Goal: Task Accomplishment & Management: Use online tool/utility

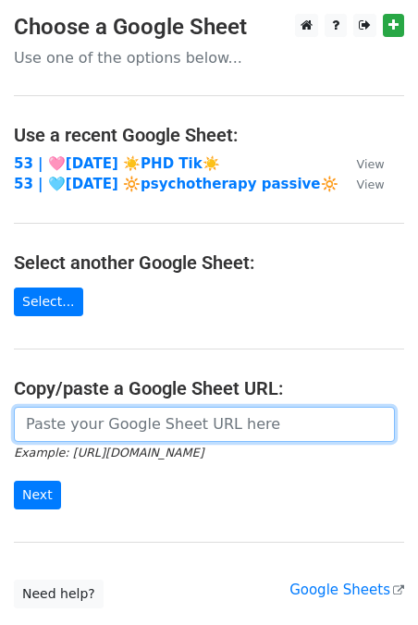
click at [166, 432] on input "url" at bounding box center [204, 424] width 381 height 35
paste input "https://docs.google.com/spreadsheets/d/1ZeCVCNRG9M9cAkKxDdmqiccBRF-7h-NdJkPnKut…"
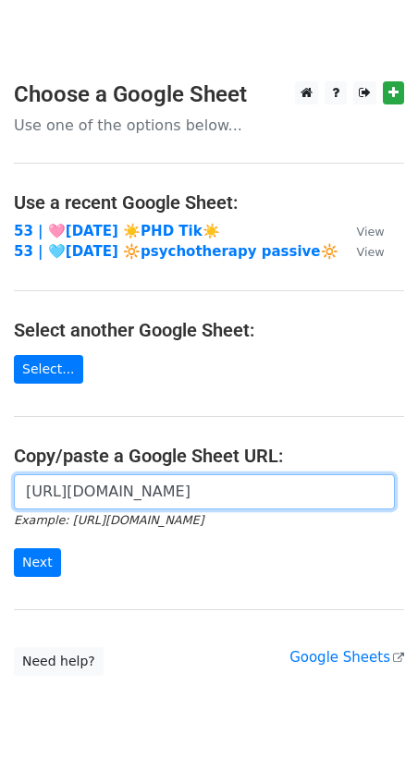
scroll to position [0, 426]
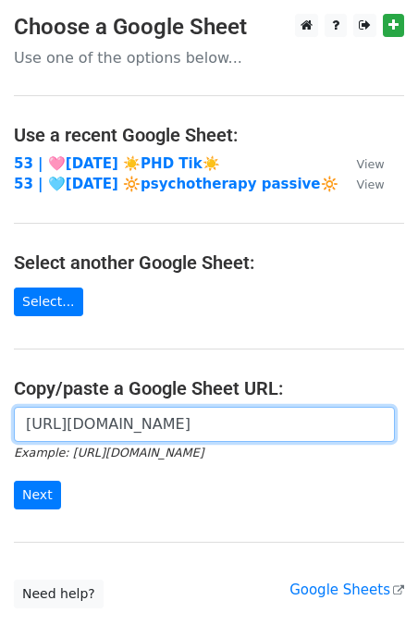
type input "https://docs.google.com/spreadsheets/d/1ZeCVCNRG9M9cAkKxDdmqiccBRF-7h-NdJkPnKut…"
click at [14, 481] on input "Next" at bounding box center [37, 495] width 47 height 29
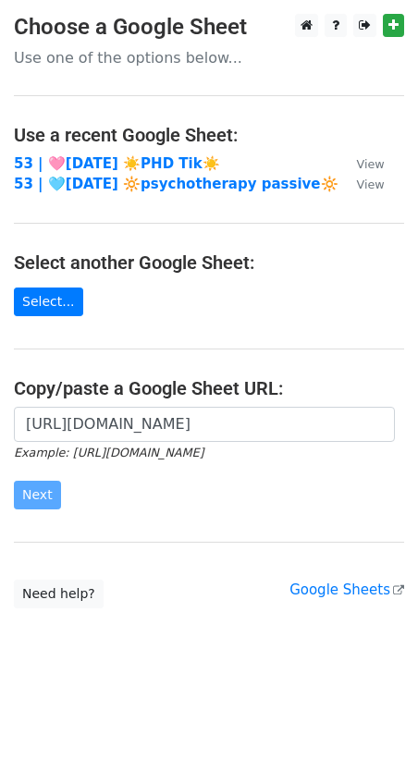
scroll to position [0, 0]
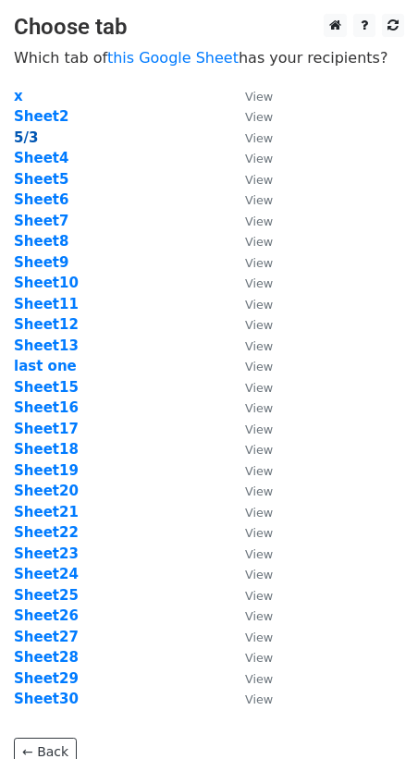
click at [29, 134] on strong "5/3" at bounding box center [26, 137] width 24 height 17
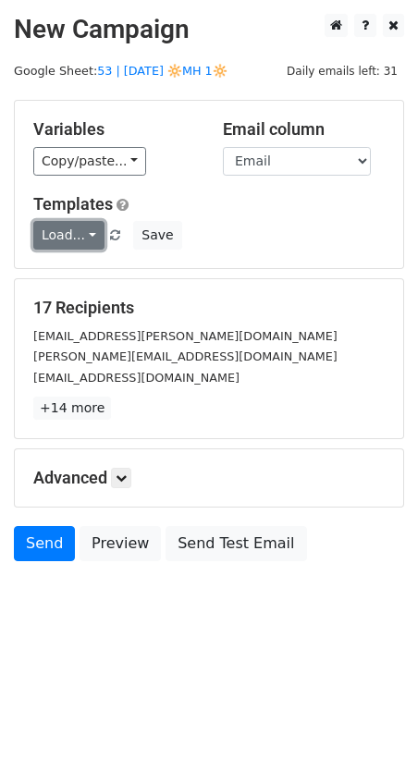
click at [65, 233] on link "Load..." at bounding box center [68, 235] width 71 height 29
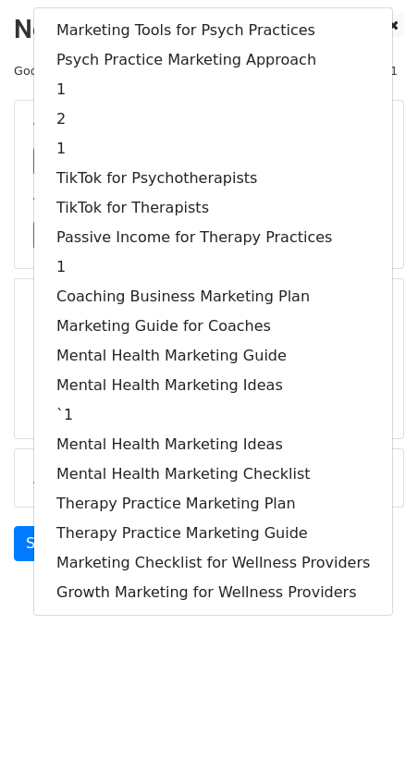
click at [29, 276] on form "Variables Copy/paste... {{Name}} {{Email}} Email column Name Email Templates Lo…" at bounding box center [209, 335] width 390 height 471
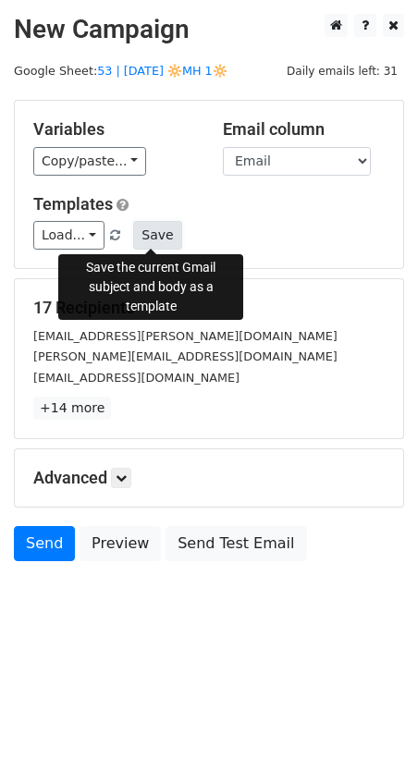
click at [154, 238] on button "Save" at bounding box center [157, 235] width 48 height 29
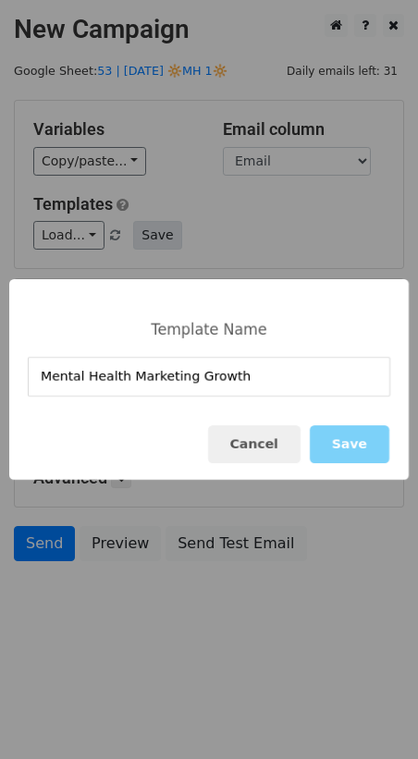
type input "Mental Health Marketing Growth"
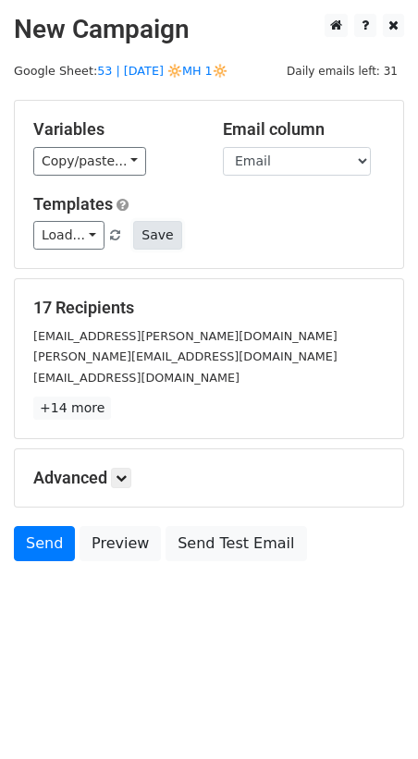
click at [142, 227] on button "Save" at bounding box center [157, 235] width 48 height 29
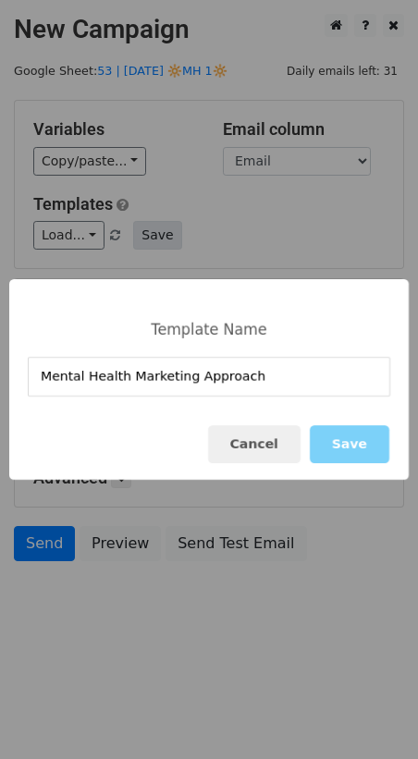
type input "Mental Health Marketing Approach"
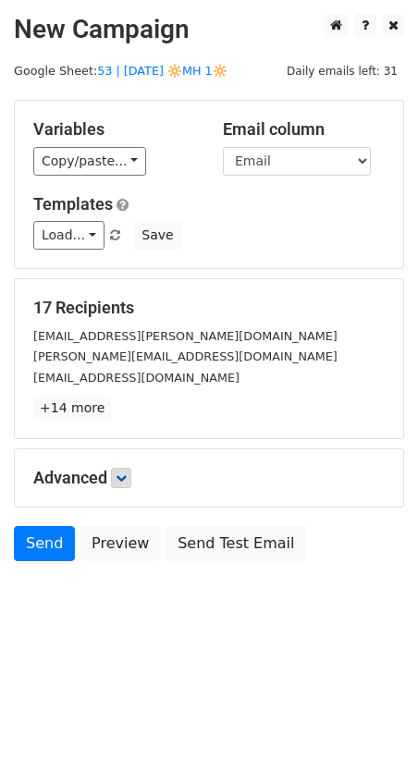
click at [135, 476] on h5 "Advanced" at bounding box center [208, 478] width 351 height 20
click at [127, 474] on icon at bounding box center [121, 477] width 11 height 11
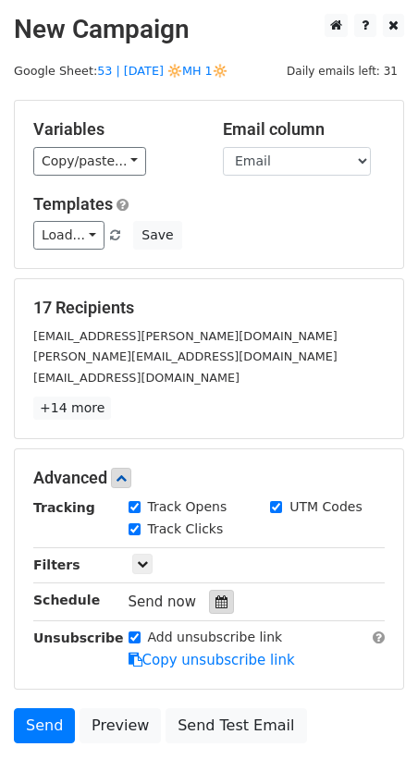
click at [215, 601] on icon at bounding box center [221, 601] width 12 height 13
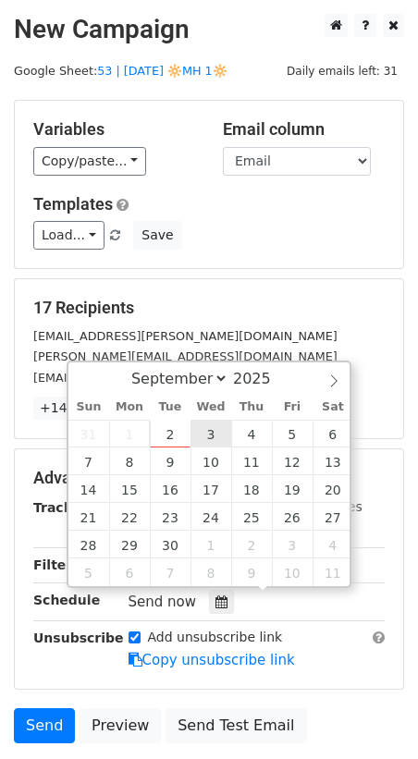
type input "2025-09-03 12:00"
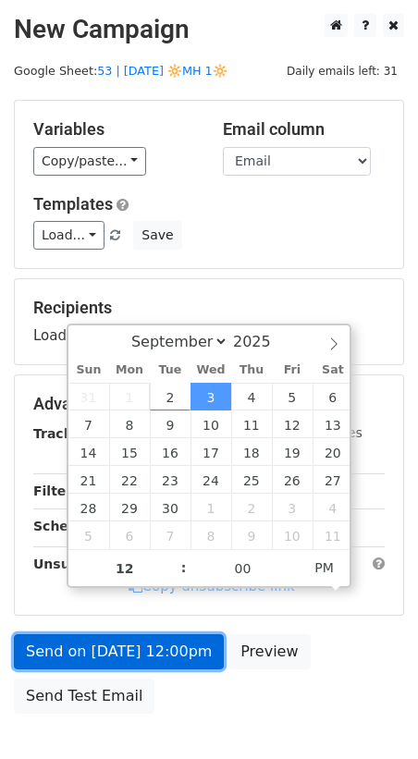
click at [160, 652] on link "Send on Sep 3 at 12:00pm" at bounding box center [119, 651] width 210 height 35
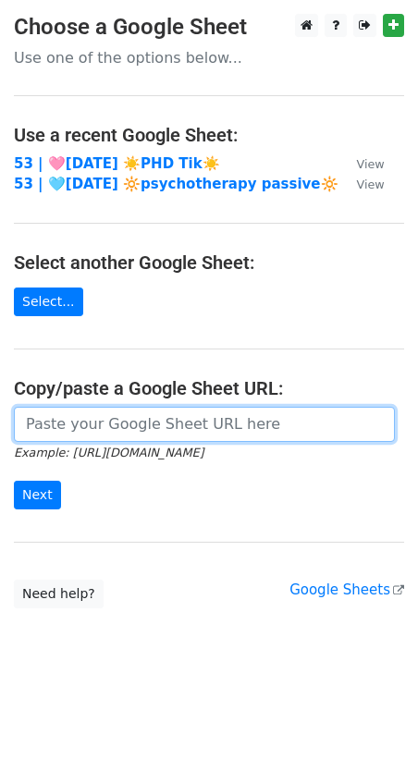
click at [136, 440] on input "url" at bounding box center [204, 424] width 381 height 35
paste input "https://docs.google.com/spreadsheets/d/1ZeCVCNRG9M9cAkKxDdmqiccBRF-7h-NdJkPnKut…"
type input "https://docs.google.com/spreadsheets/d/1ZeCVCNRG9M9cAkKxDdmqiccBRF-7h-NdJkPnKut…"
click at [14, 481] on input "Next" at bounding box center [37, 495] width 47 height 29
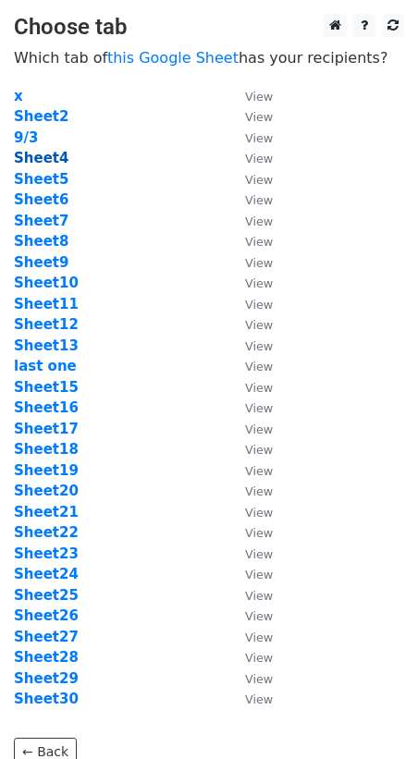
click at [52, 163] on strong "Sheet4" at bounding box center [41, 158] width 55 height 17
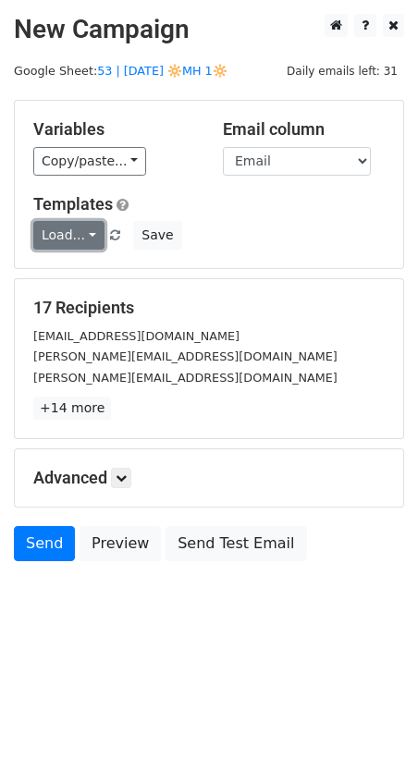
click at [39, 231] on link "Load..." at bounding box center [68, 235] width 71 height 29
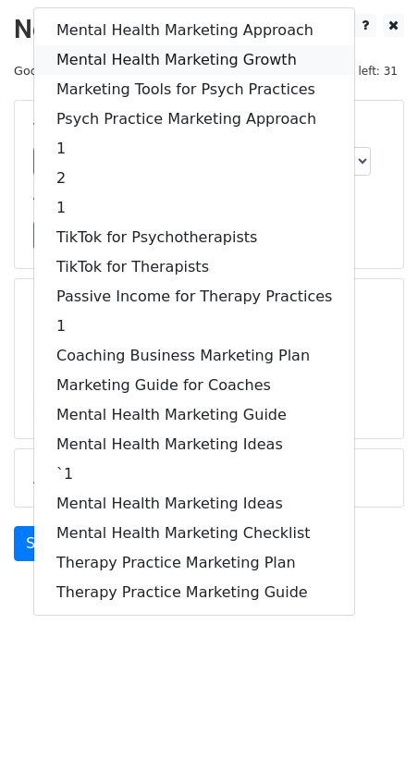
click at [142, 57] on link "Mental Health Marketing Growth" at bounding box center [194, 60] width 320 height 30
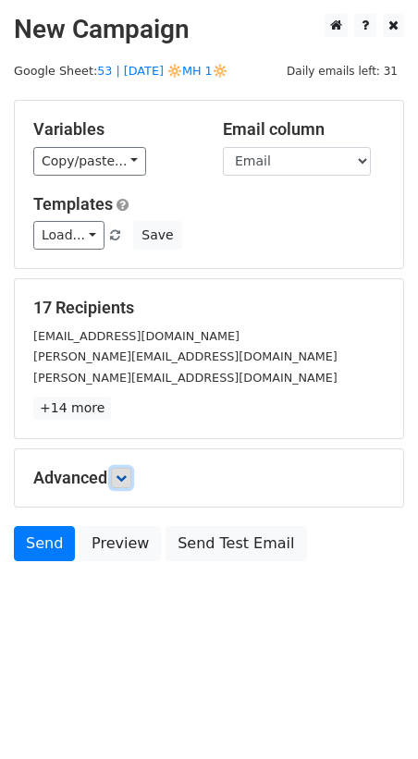
click at [125, 472] on icon at bounding box center [121, 477] width 11 height 11
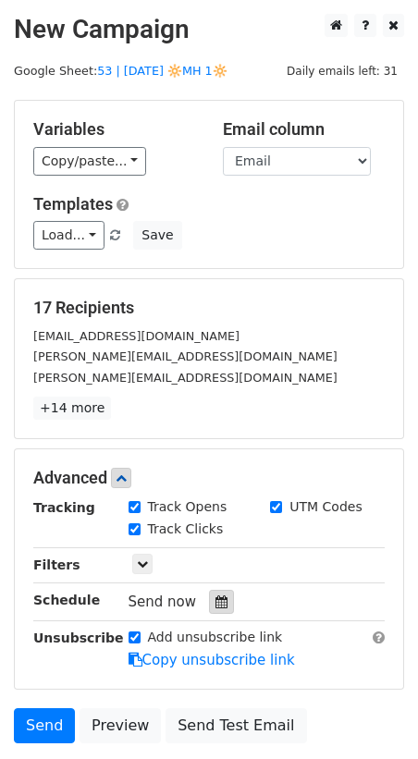
click at [215, 601] on icon at bounding box center [221, 601] width 12 height 13
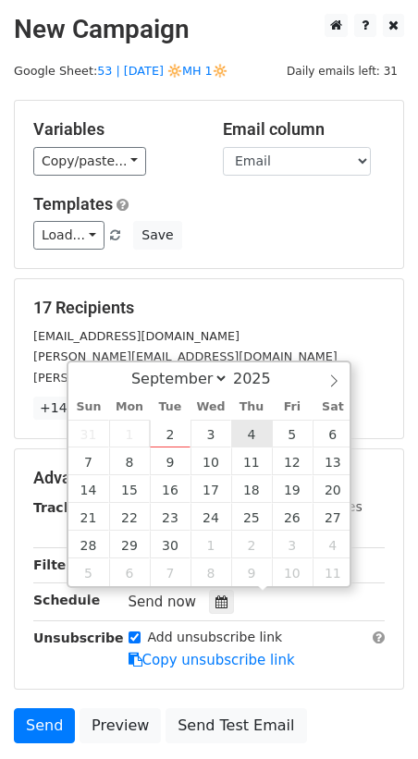
type input "2025-09-04 12:00"
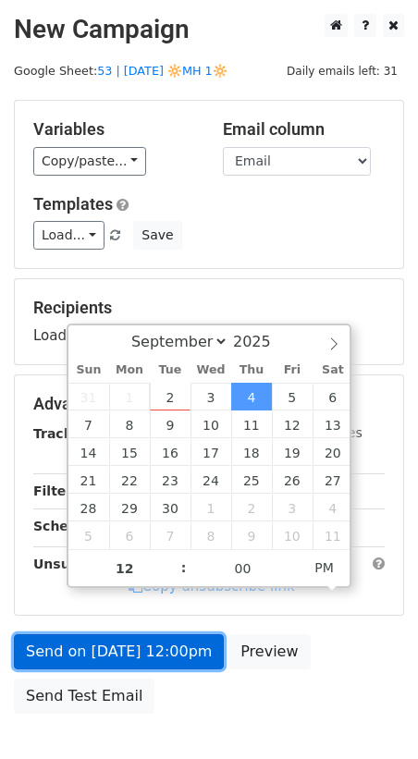
click at [145, 654] on link "Send on Sep 4 at 12:00pm" at bounding box center [119, 651] width 210 height 35
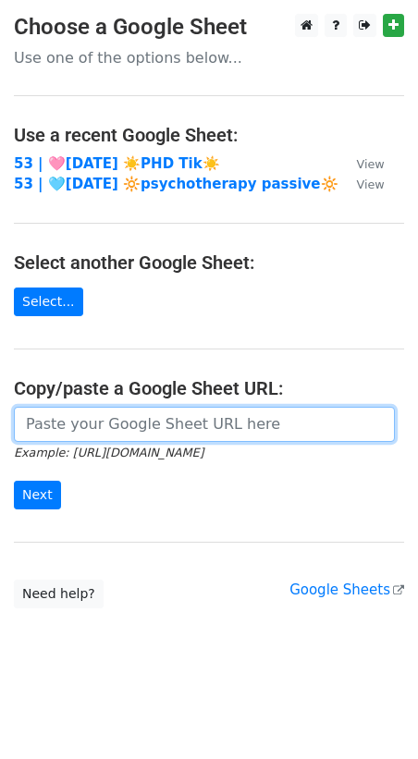
click at [91, 411] on input "url" at bounding box center [204, 424] width 381 height 35
paste input "[URL][DOMAIN_NAME]"
type input "[URL][DOMAIN_NAME]"
click at [14, 481] on input "Next" at bounding box center [37, 495] width 47 height 29
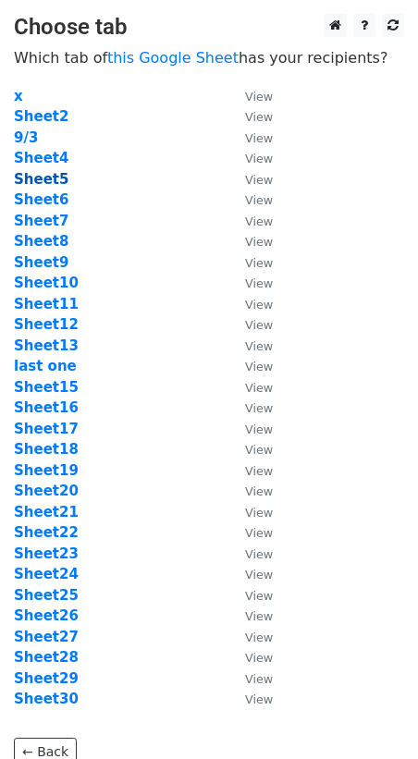
click at [48, 183] on strong "Sheet5" at bounding box center [41, 179] width 55 height 17
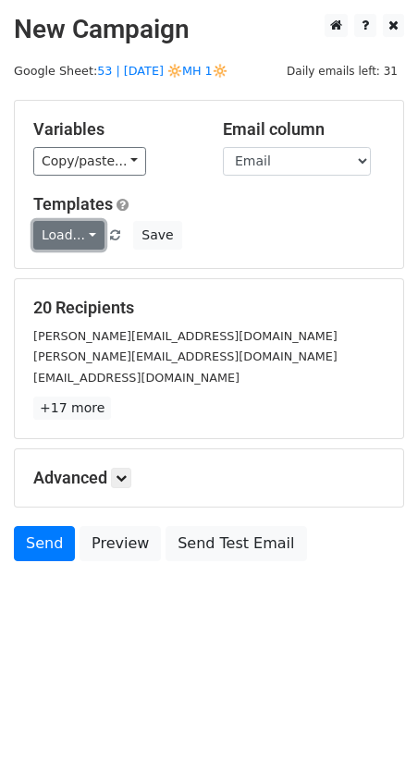
click at [68, 238] on link "Load..." at bounding box center [68, 235] width 71 height 29
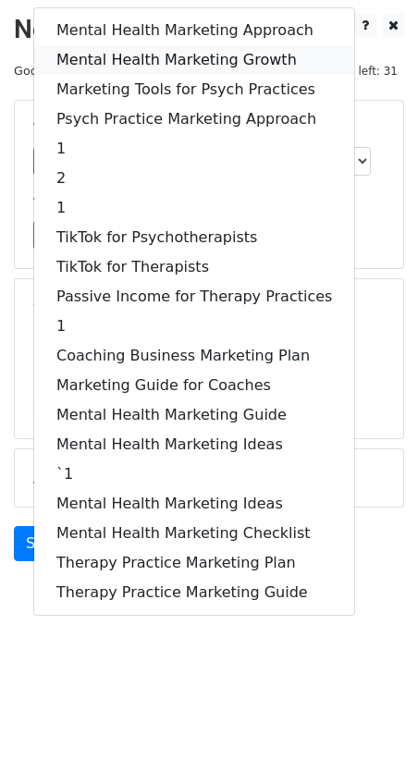
click at [154, 53] on link "Mental Health Marketing Growth" at bounding box center [194, 60] width 320 height 30
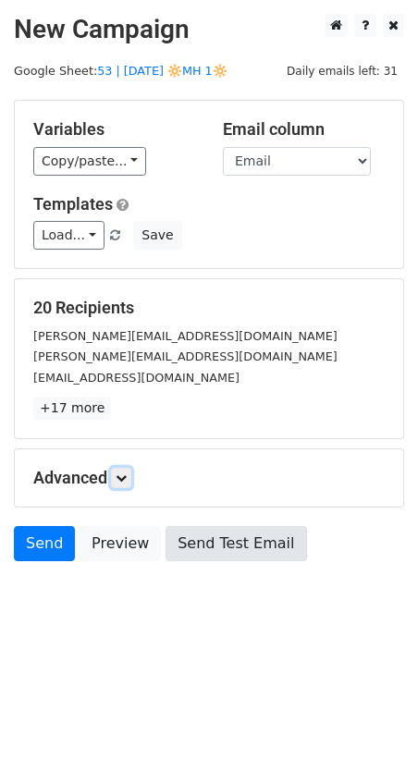
drag, startPoint x: 126, startPoint y: 473, endPoint x: 220, endPoint y: 571, distance: 136.0
click at [126, 473] on icon at bounding box center [121, 477] width 11 height 11
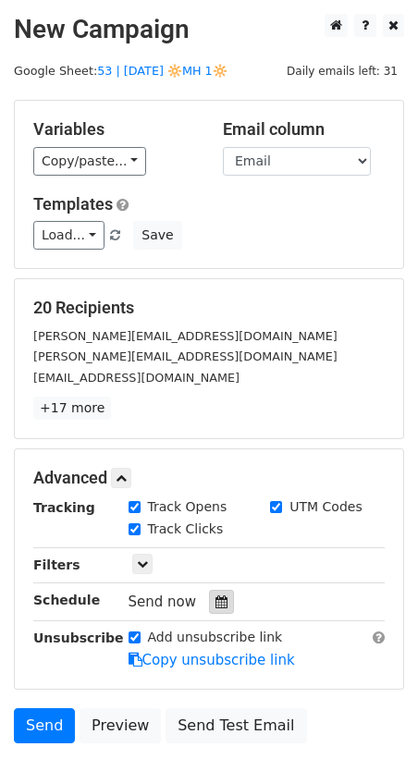
click at [217, 595] on icon at bounding box center [221, 601] width 12 height 13
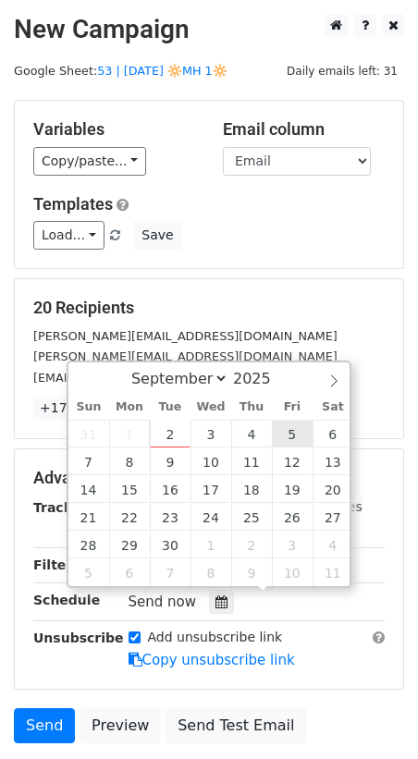
type input "2025-09-05 12:00"
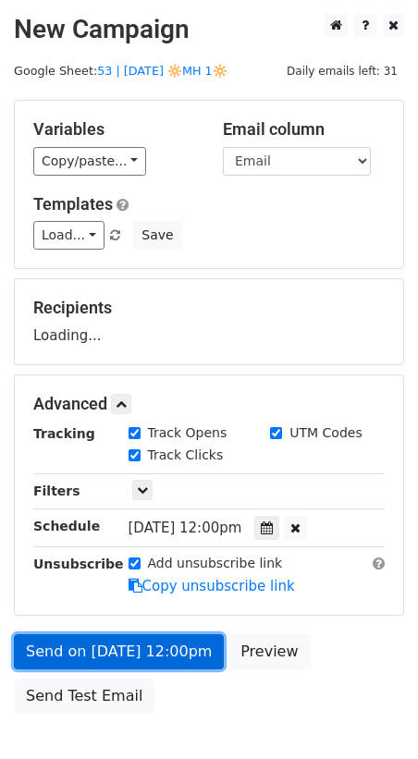
click at [167, 639] on link "Send on Sep 5 at 12:00pm" at bounding box center [119, 651] width 210 height 35
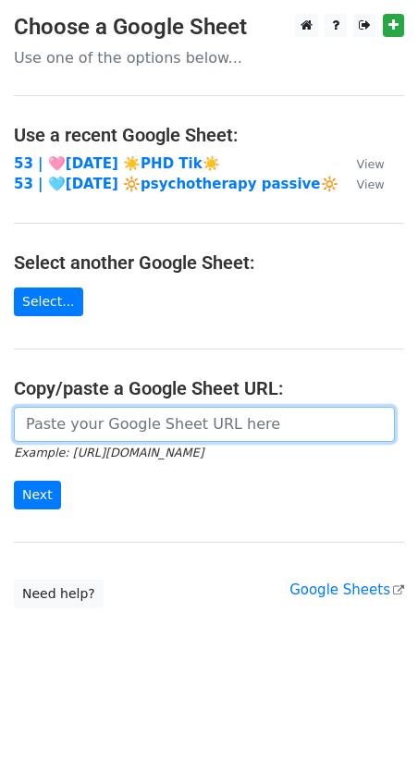
click at [122, 433] on input "url" at bounding box center [204, 424] width 381 height 35
paste input "[URL][DOMAIN_NAME]"
type input "[URL][DOMAIN_NAME]"
click at [14, 481] on input "Next" at bounding box center [37, 495] width 47 height 29
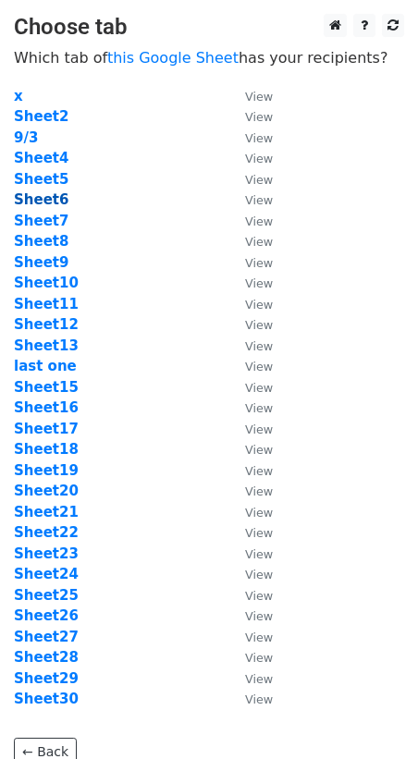
click at [46, 199] on strong "Sheet6" at bounding box center [41, 199] width 55 height 17
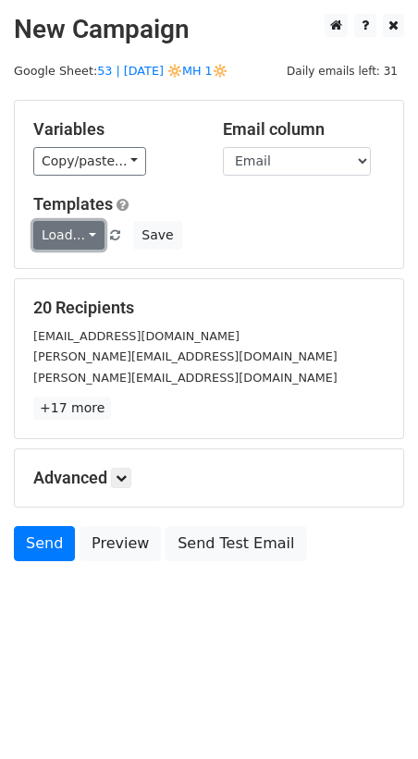
click at [63, 227] on link "Load..." at bounding box center [68, 235] width 71 height 29
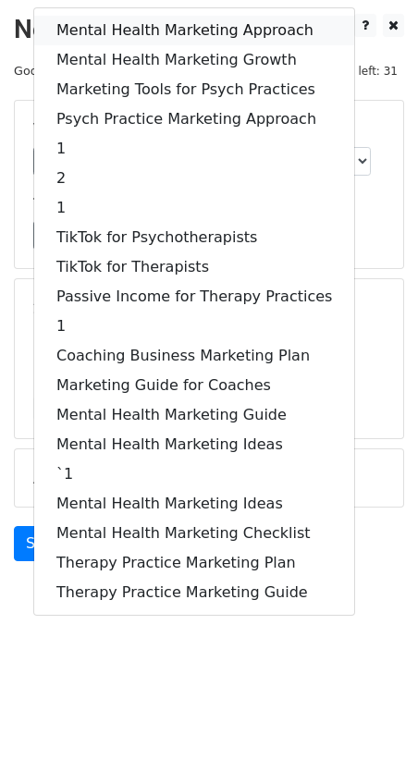
click at [131, 20] on link "Mental Health Marketing Approach" at bounding box center [194, 31] width 320 height 30
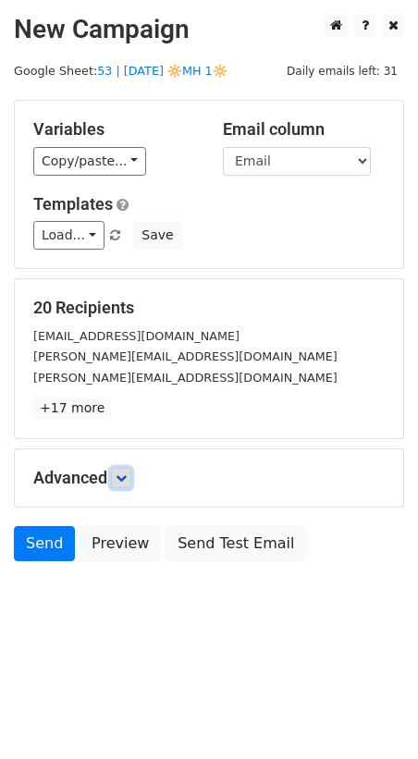
click at [124, 484] on link at bounding box center [121, 478] width 20 height 20
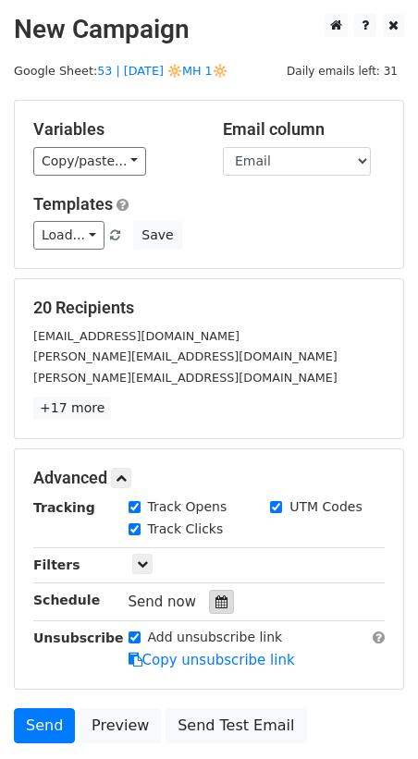
click at [215, 596] on icon at bounding box center [221, 601] width 12 height 13
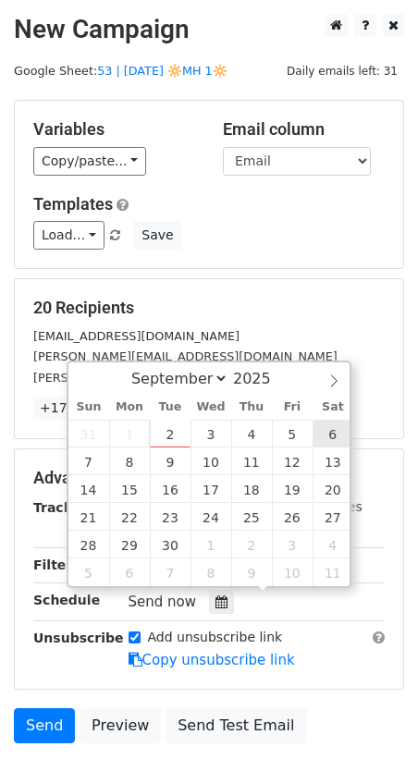
type input "2025-09-06 12:00"
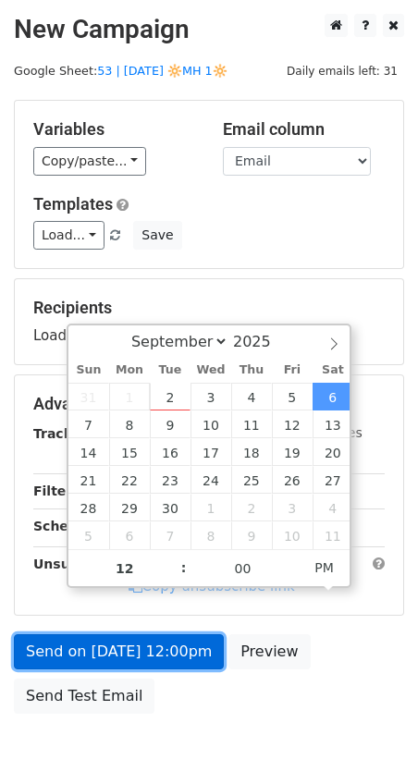
click at [160, 639] on link "Send on Sep 6 at 12:00pm" at bounding box center [119, 651] width 210 height 35
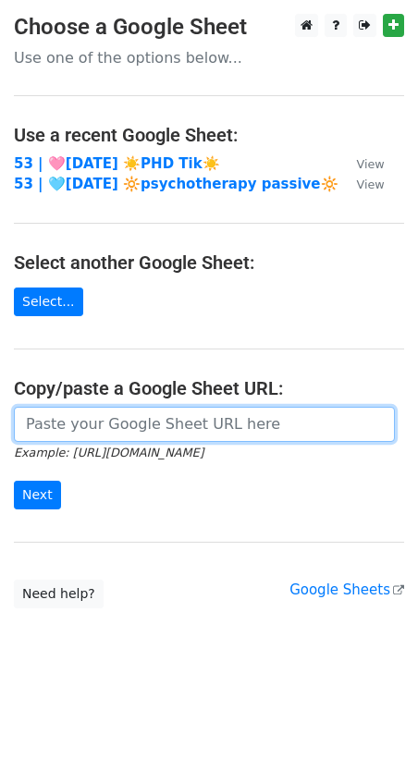
click at [156, 428] on input "url" at bounding box center [204, 424] width 381 height 35
paste input "https://docs.google.com/spreadsheets/d/1ZeCVCNRG9M9cAkKxDdmqiccBRF-7h-NdJkPnKut…"
type input "https://docs.google.com/spreadsheets/d/1ZeCVCNRG9M9cAkKxDdmqiccBRF-7h-NdJkPnKut…"
click at [14, 481] on input "Next" at bounding box center [37, 495] width 47 height 29
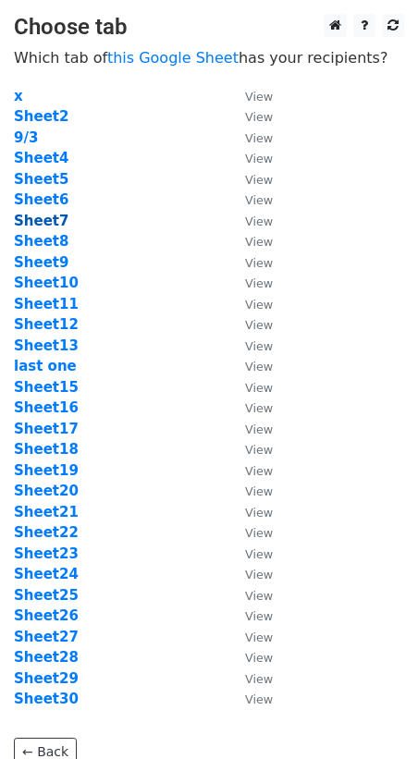
click at [38, 220] on strong "Sheet7" at bounding box center [41, 221] width 55 height 17
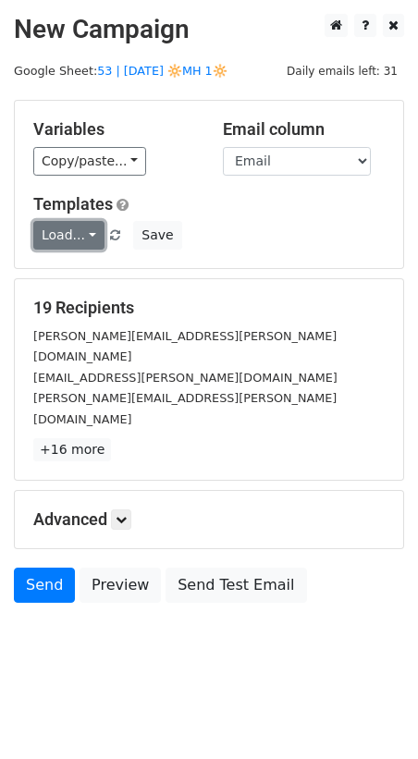
click at [58, 232] on link "Load..." at bounding box center [68, 235] width 71 height 29
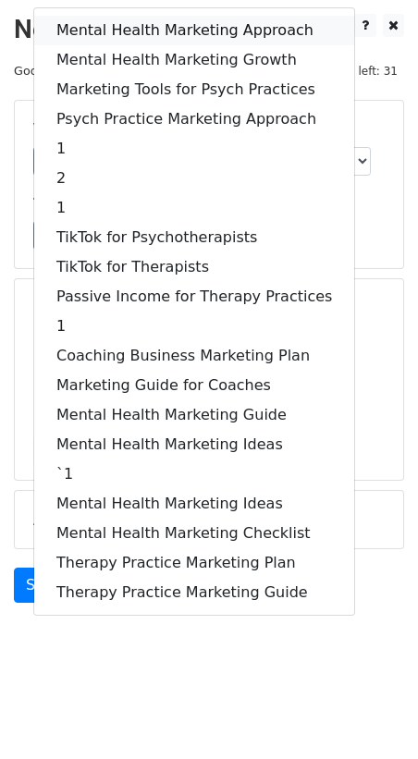
click at [177, 20] on link "Mental Health Marketing Approach" at bounding box center [194, 31] width 320 height 30
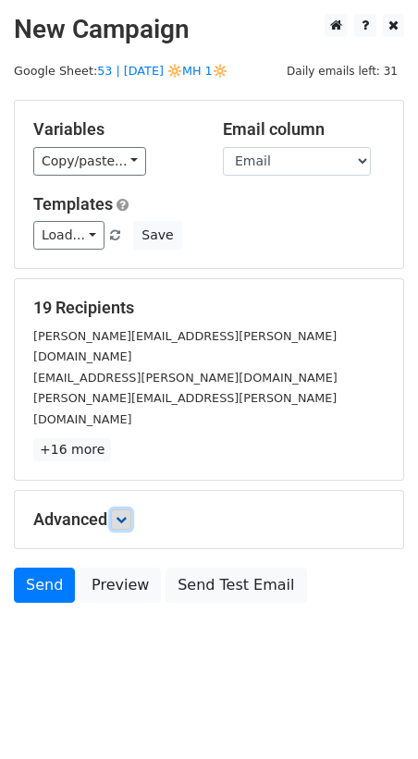
click at [131, 509] on link at bounding box center [121, 519] width 20 height 20
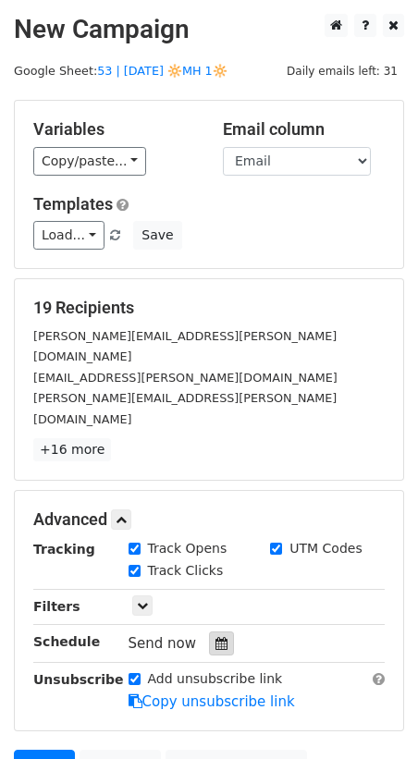
click at [209, 631] on div at bounding box center [221, 643] width 25 height 24
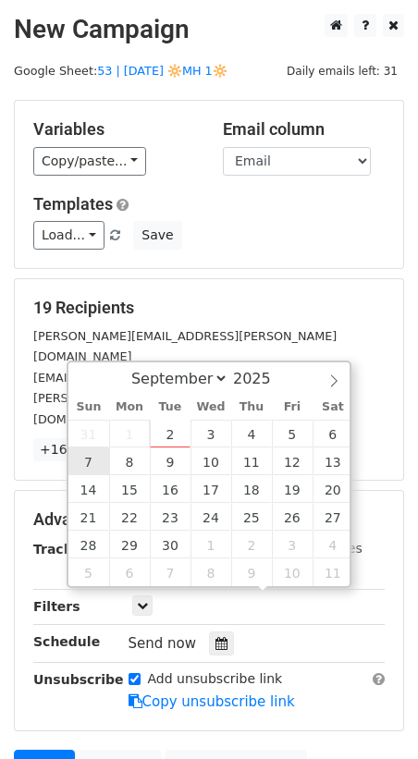
type input "[DATE] 12:00"
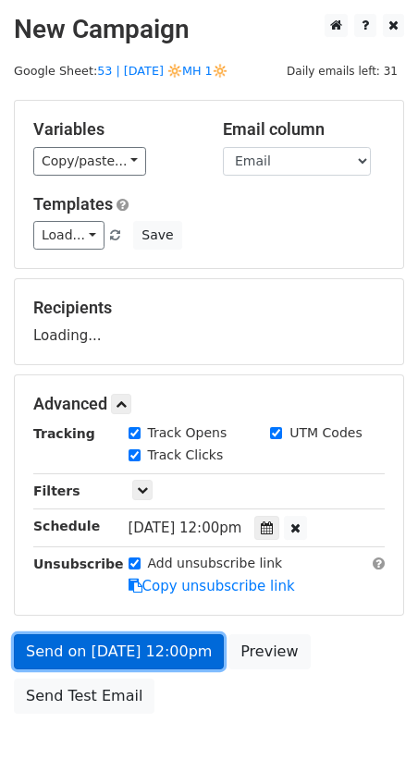
click at [85, 638] on link "Send on [DATE] 12:00pm" at bounding box center [119, 651] width 210 height 35
